Goal: Obtain resource: Download file/media

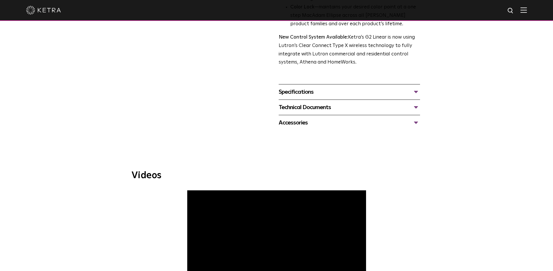
scroll to position [244, 0]
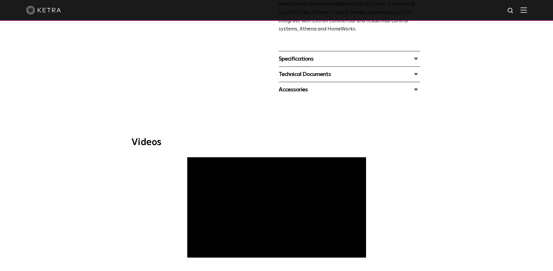
click at [308, 73] on div "Technical Documents" at bounding box center [349, 74] width 141 height 9
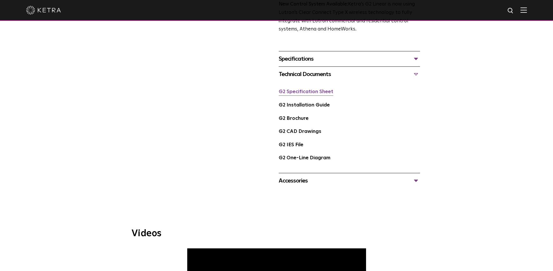
click at [309, 92] on link "G2 Specification Sheet" at bounding box center [306, 91] width 55 height 5
click at [290, 144] on link "G2 IES File" at bounding box center [291, 144] width 25 height 5
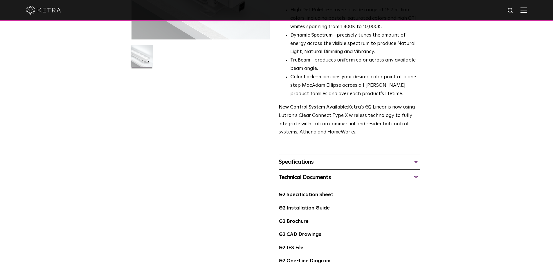
click at [527, 12] on img at bounding box center [523, 10] width 6 height 6
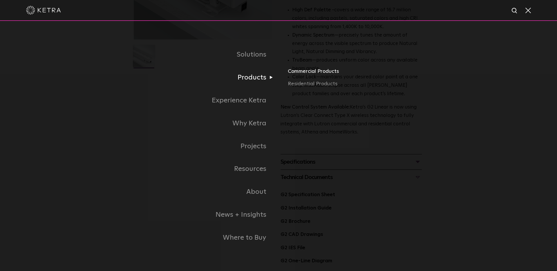
click at [309, 71] on link "Commercial Products" at bounding box center [356, 73] width 136 height 13
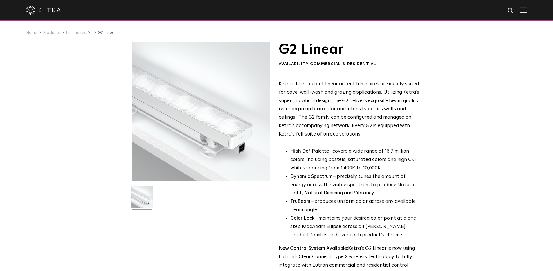
click at [527, 10] on img at bounding box center [523, 10] width 6 height 6
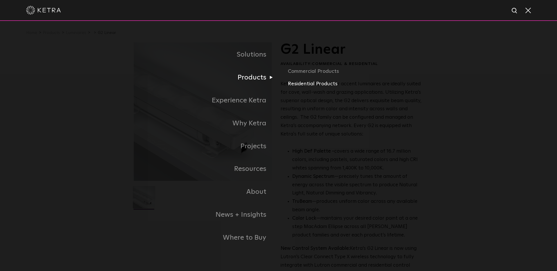
click at [297, 82] on link "Residential Products" at bounding box center [356, 84] width 136 height 8
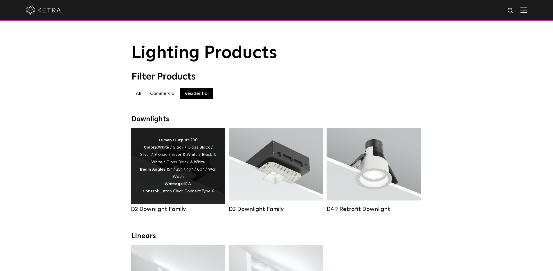
click at [181, 161] on div "Lumen Output: 1200 Colors: White / Black / Gloss Black / Silver / Bronze / Silv…" at bounding box center [178, 166] width 77 height 59
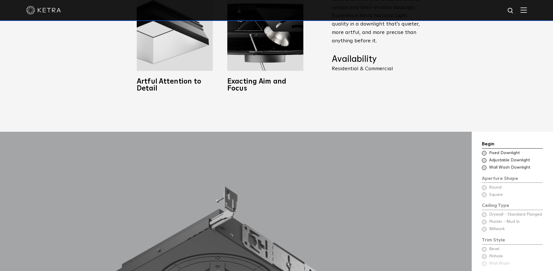
scroll to position [480, 0]
